Goal: Check status: Check status

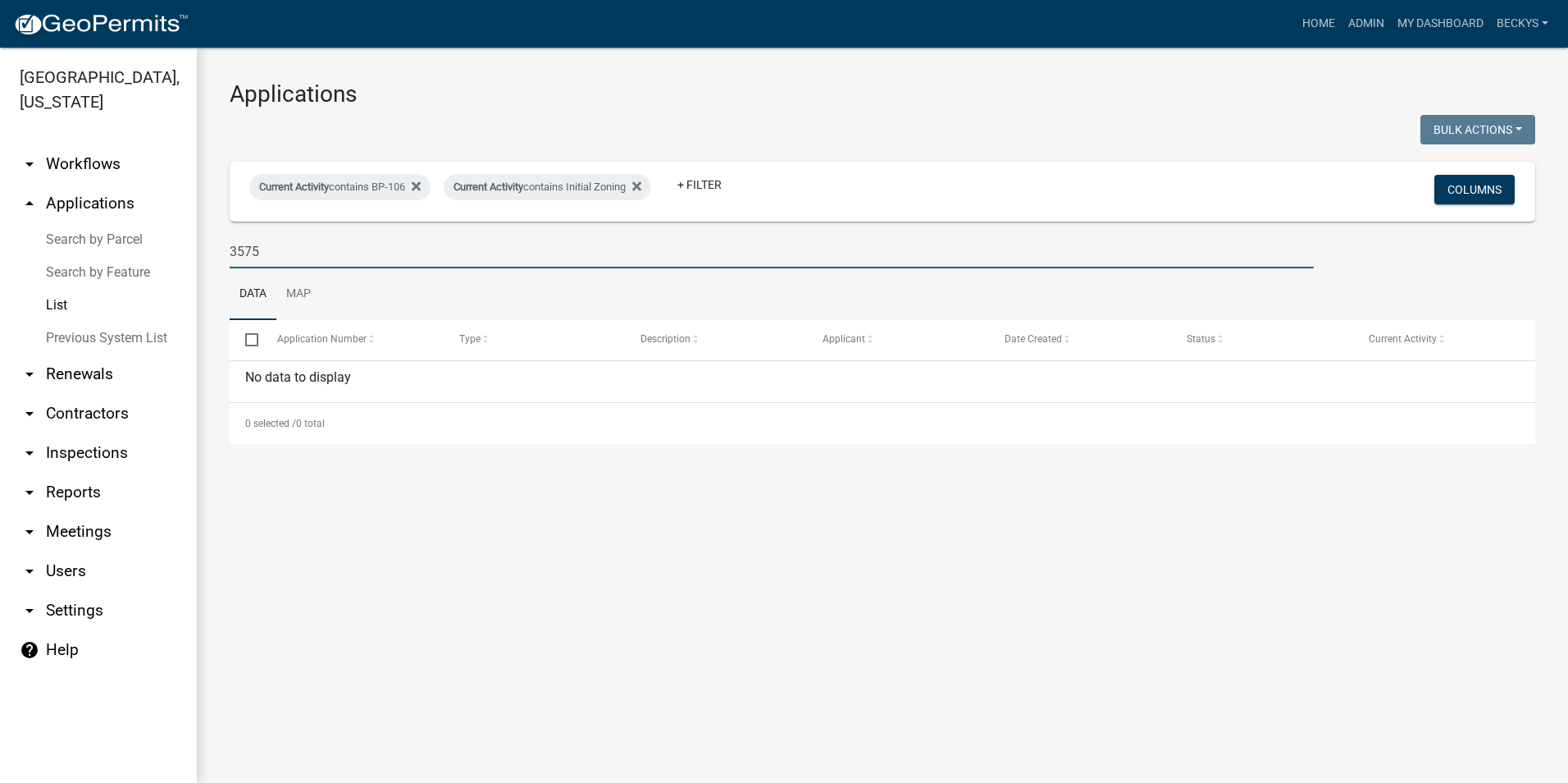
drag, startPoint x: 281, startPoint y: 251, endPoint x: 231, endPoint y: 251, distance: 50.0
click at [231, 251] on input "3575" at bounding box center [772, 251] width 1085 height 34
click at [78, 224] on link "Search by Parcel" at bounding box center [98, 240] width 197 height 33
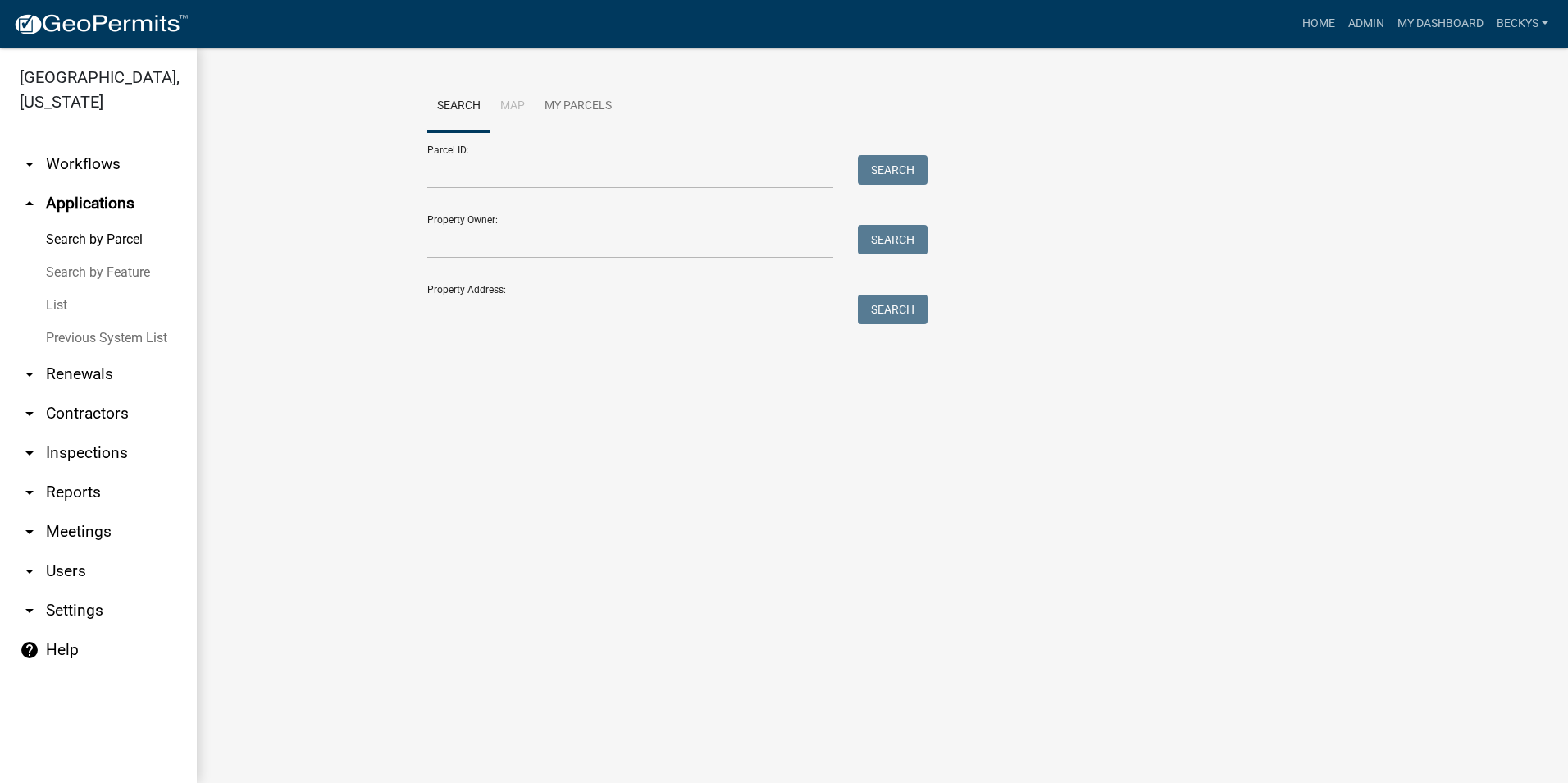
click at [68, 289] on link "List" at bounding box center [98, 305] width 197 height 33
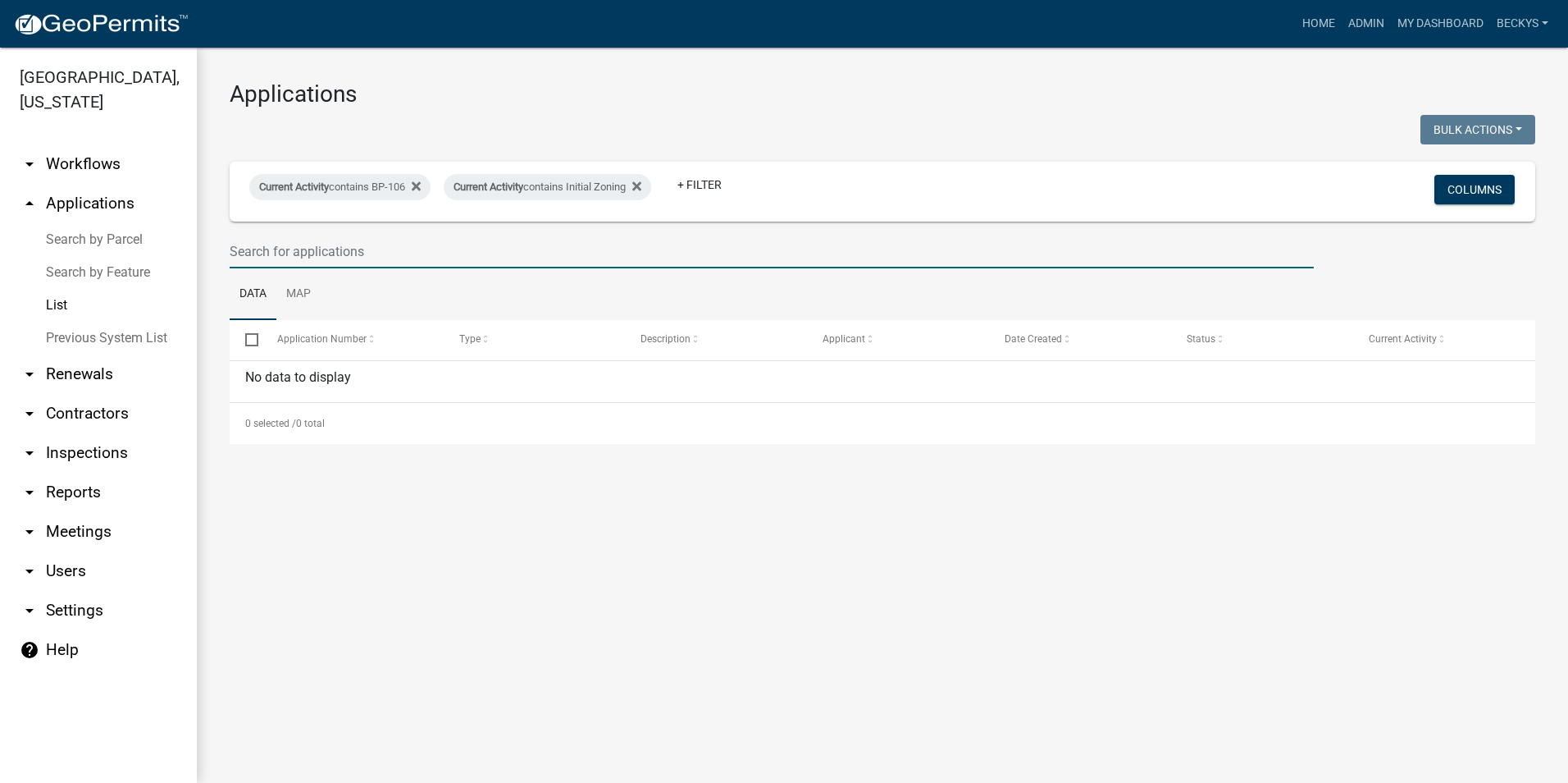
click at [266, 248] on input "text" at bounding box center [772, 251] width 1085 height 34
click at [235, 255] on input "text" at bounding box center [772, 251] width 1085 height 34
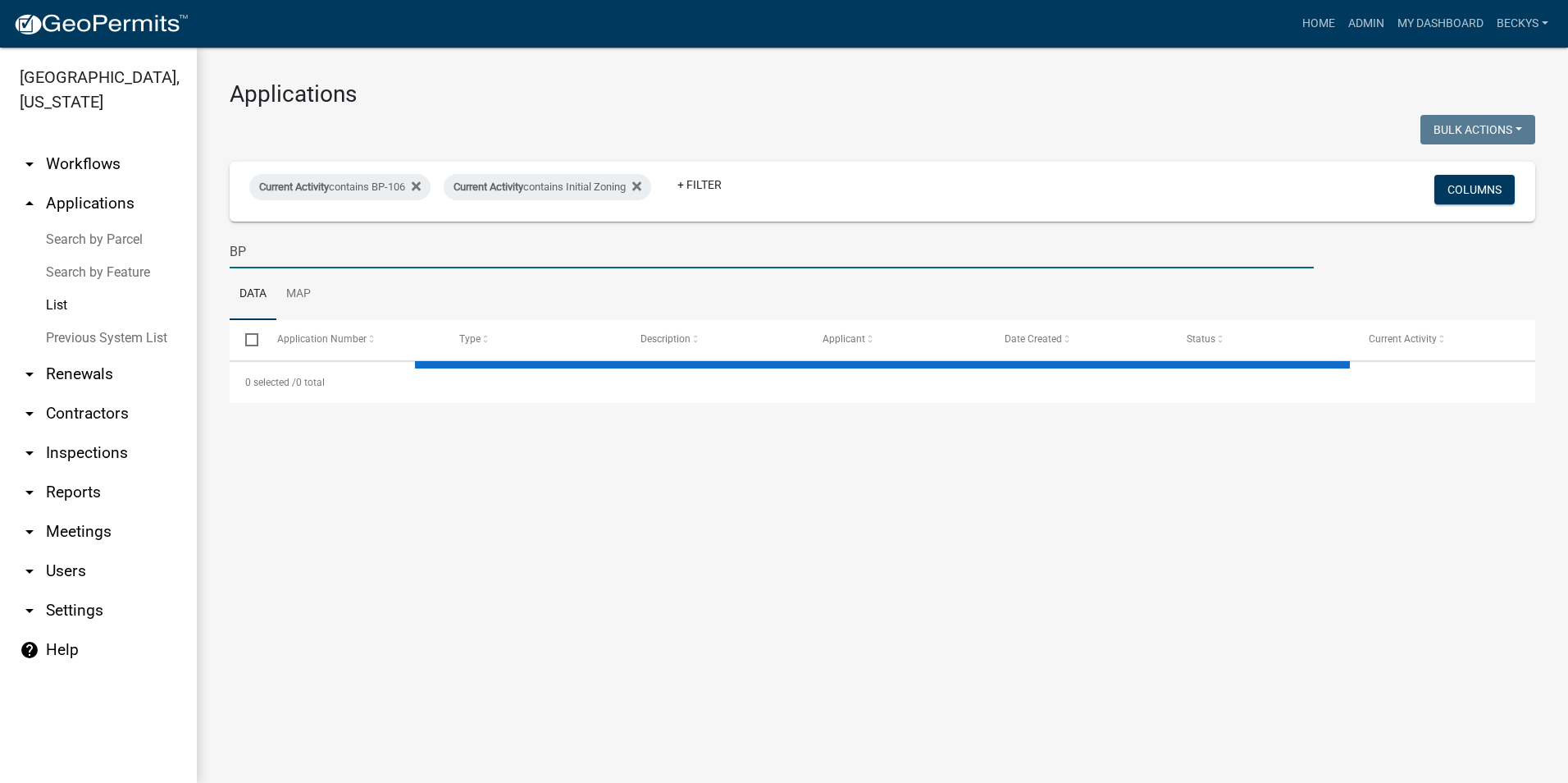
type input "BP"
